Goal: Find contact information: Find contact information

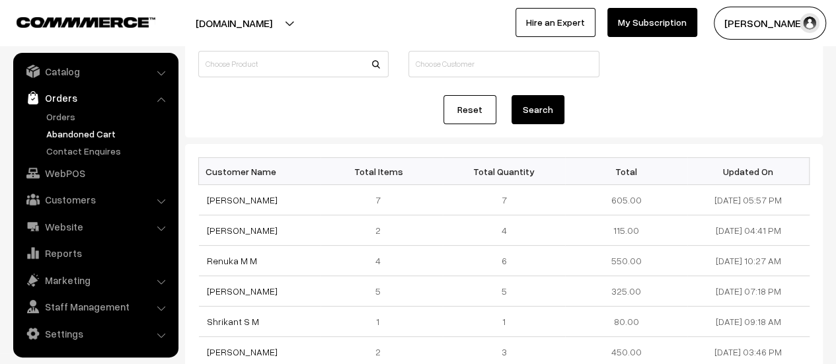
scroll to position [98, 0]
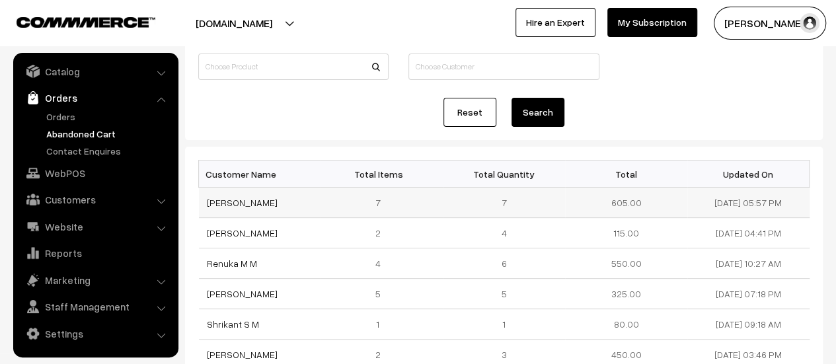
drag, startPoint x: 305, startPoint y: 204, endPoint x: 202, endPoint y: 199, distance: 102.5
click at [202, 199] on td "[PERSON_NAME]" at bounding box center [260, 203] width 122 height 30
copy link "[PERSON_NAME]"
click at [234, 202] on link "[PERSON_NAME]" at bounding box center [242, 202] width 71 height 11
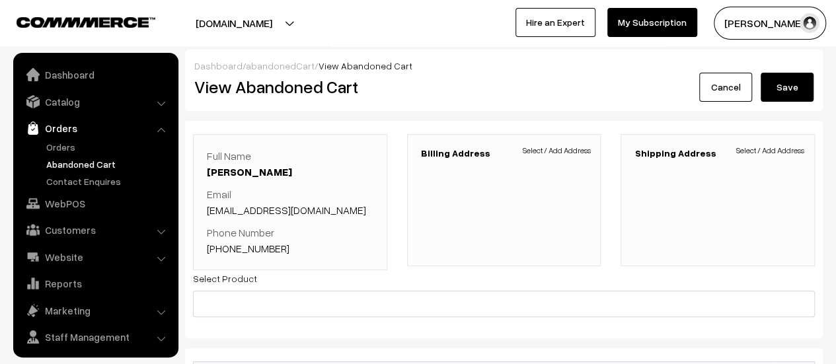
scroll to position [30, 0]
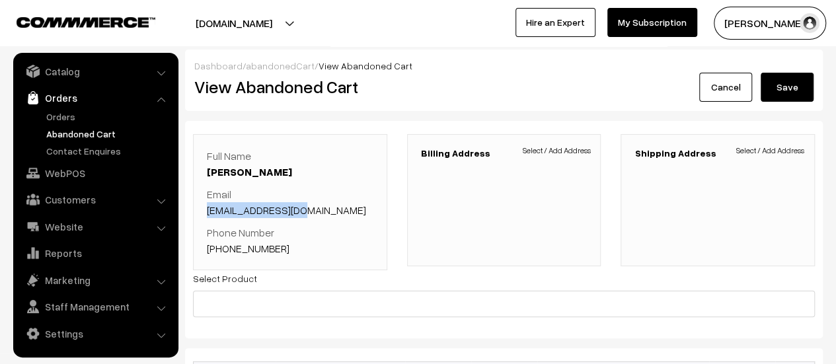
drag, startPoint x: 313, startPoint y: 207, endPoint x: 206, endPoint y: 202, distance: 107.2
click at [206, 202] on div "Full Name [PERSON_NAME] Email [EMAIL_ADDRESS][DOMAIN_NAME] Phone Number [PHONE_…" at bounding box center [290, 202] width 194 height 136
copy link "[EMAIL_ADDRESS][DOMAIN_NAME]"
drag, startPoint x: 281, startPoint y: 248, endPoint x: 223, endPoint y: 248, distance: 58.1
click at [223, 248] on p "Phone Number +91 7019504212" at bounding box center [290, 241] width 166 height 32
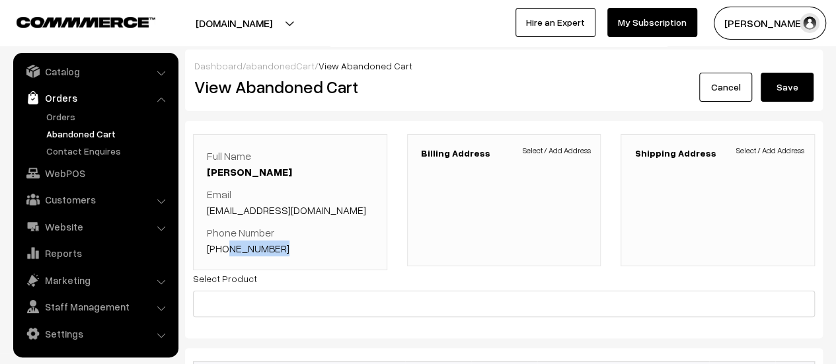
copy link "7019504212"
click at [333, 256] on div "Full Name Uma Sinke nagendrappa Email umasunke@gmail.com Phone Number +91 70195…" at bounding box center [290, 202] width 194 height 136
